Goal: Connect with others: Connect with other users

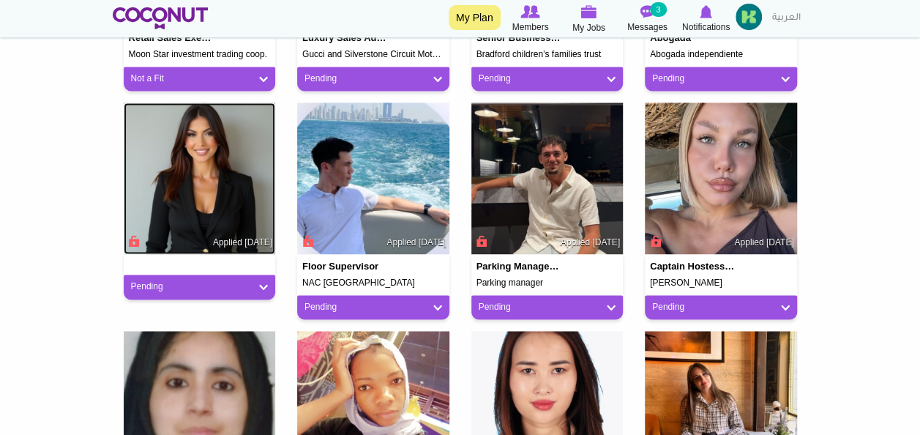
drag, startPoint x: 0, startPoint y: 0, endPoint x: 228, endPoint y: 153, distance: 274.7
click at [228, 153] on img at bounding box center [200, 178] width 152 height 152
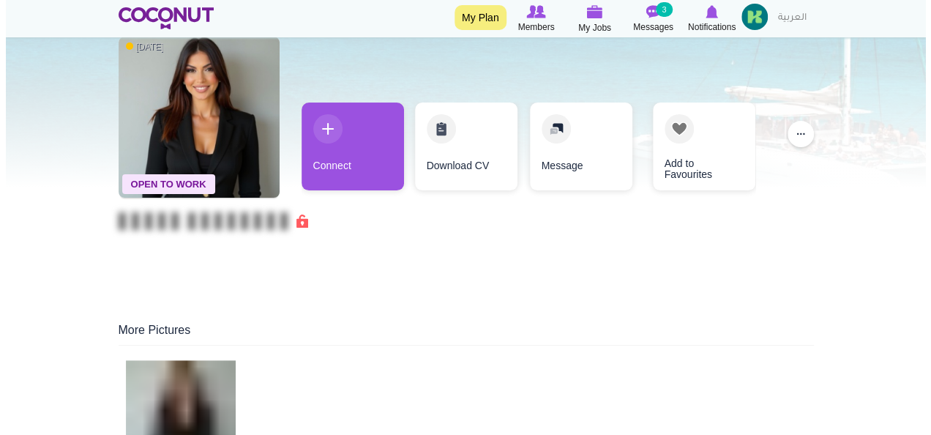
scroll to position [70, 0]
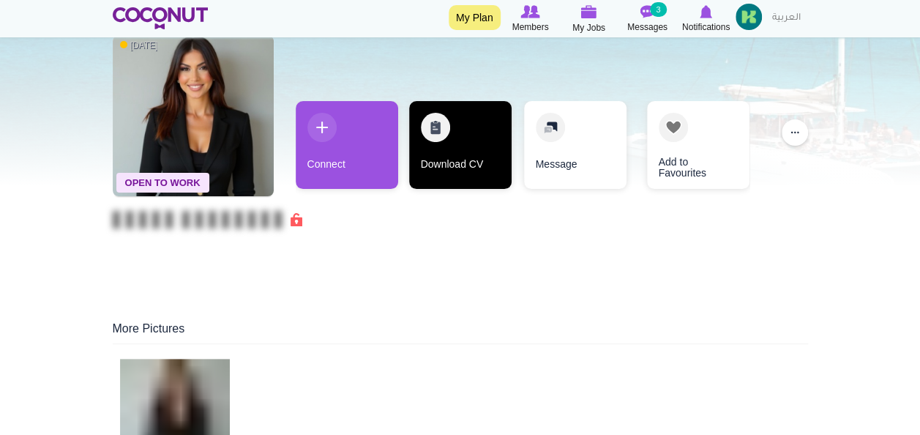
click at [440, 132] on link "Download CV" at bounding box center [460, 145] width 102 height 88
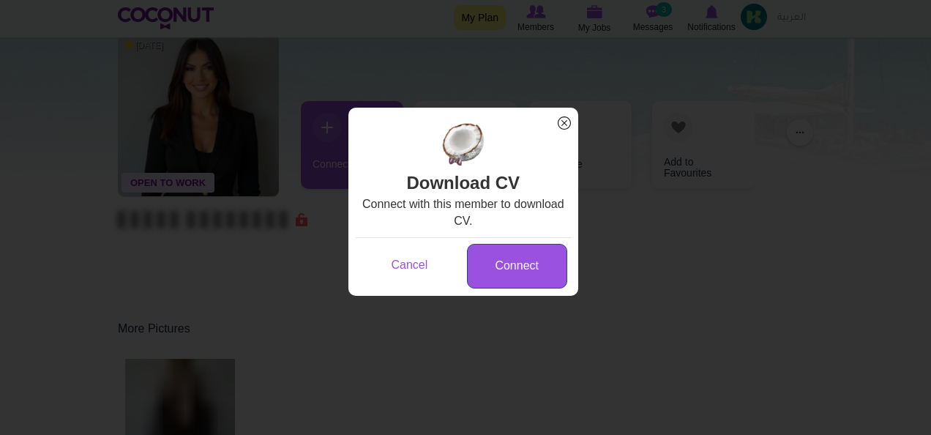
click at [489, 255] on link "Connect" at bounding box center [517, 266] width 100 height 45
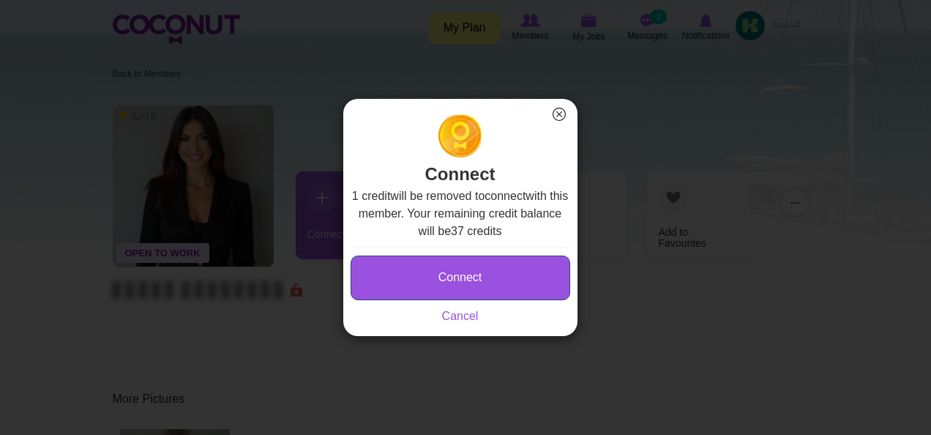
click at [462, 282] on button "Connect" at bounding box center [459, 277] width 219 height 45
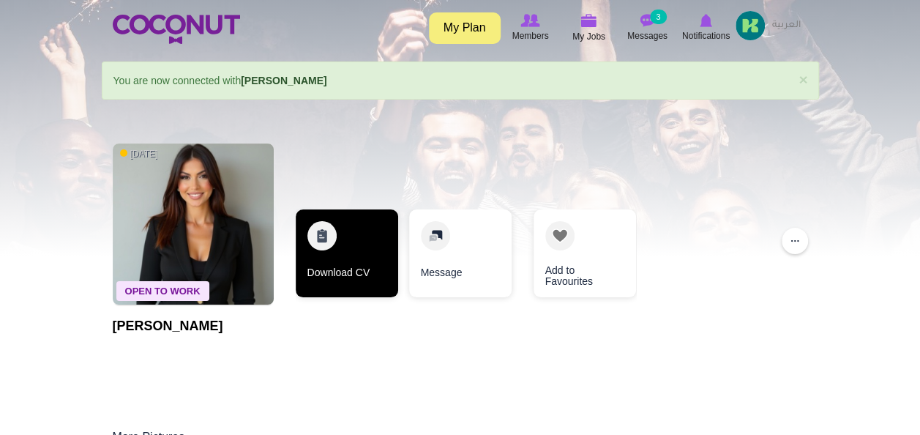
click at [338, 244] on link "Download CV" at bounding box center [347, 253] width 102 height 88
